Goal: Find specific page/section: Find specific page/section

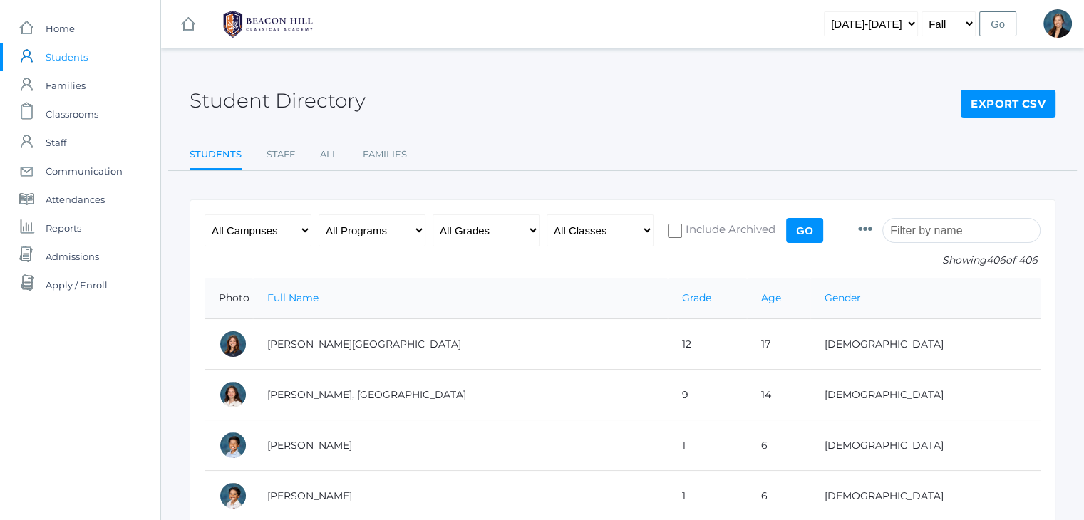
click at [937, 229] on input "search" at bounding box center [961, 230] width 158 height 25
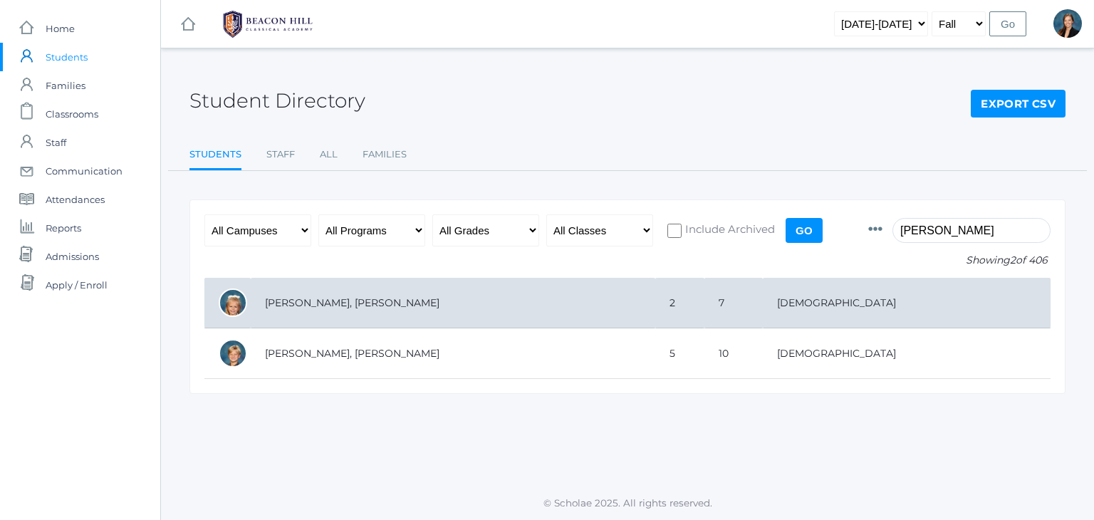
type input "sergey"
click at [298, 301] on td "[PERSON_NAME], [PERSON_NAME]" at bounding box center [453, 303] width 405 height 51
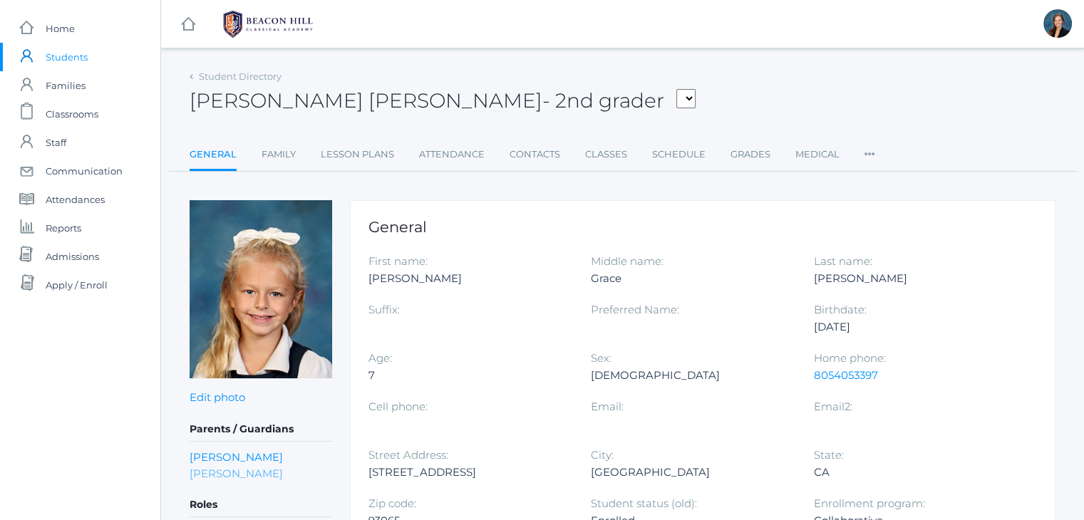
click at [214, 474] on link "[PERSON_NAME]" at bounding box center [235, 473] width 93 height 16
